Goal: Navigation & Orientation: Go to known website

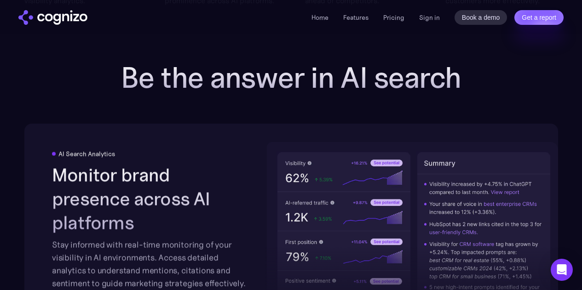
scroll to position [1366, 0]
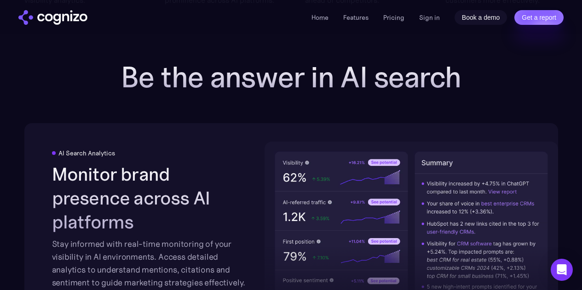
click at [484, 14] on link "Book a demo" at bounding box center [480, 17] width 53 height 15
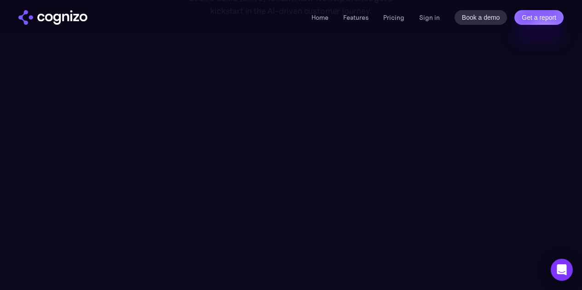
scroll to position [120, 0]
click at [328, 19] on link "Home" at bounding box center [319, 17] width 17 height 8
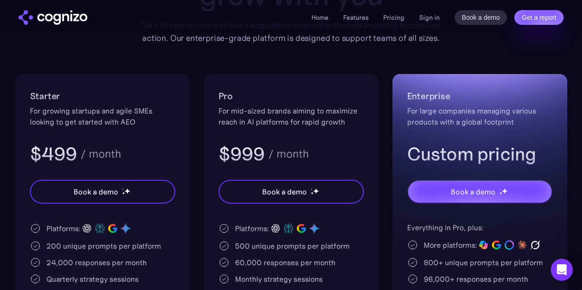
scroll to position [152, 0]
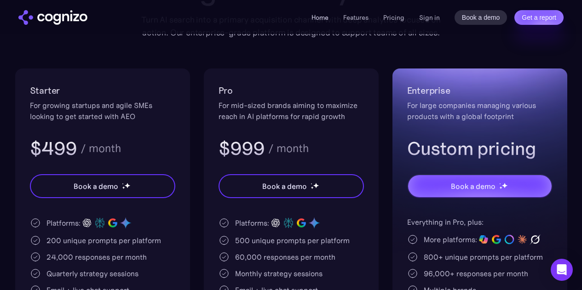
click at [324, 17] on link "Home" at bounding box center [319, 17] width 17 height 8
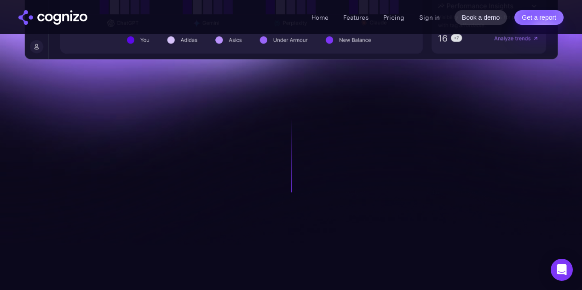
scroll to position [620, 0]
